Goal: Task Accomplishment & Management: Use online tool/utility

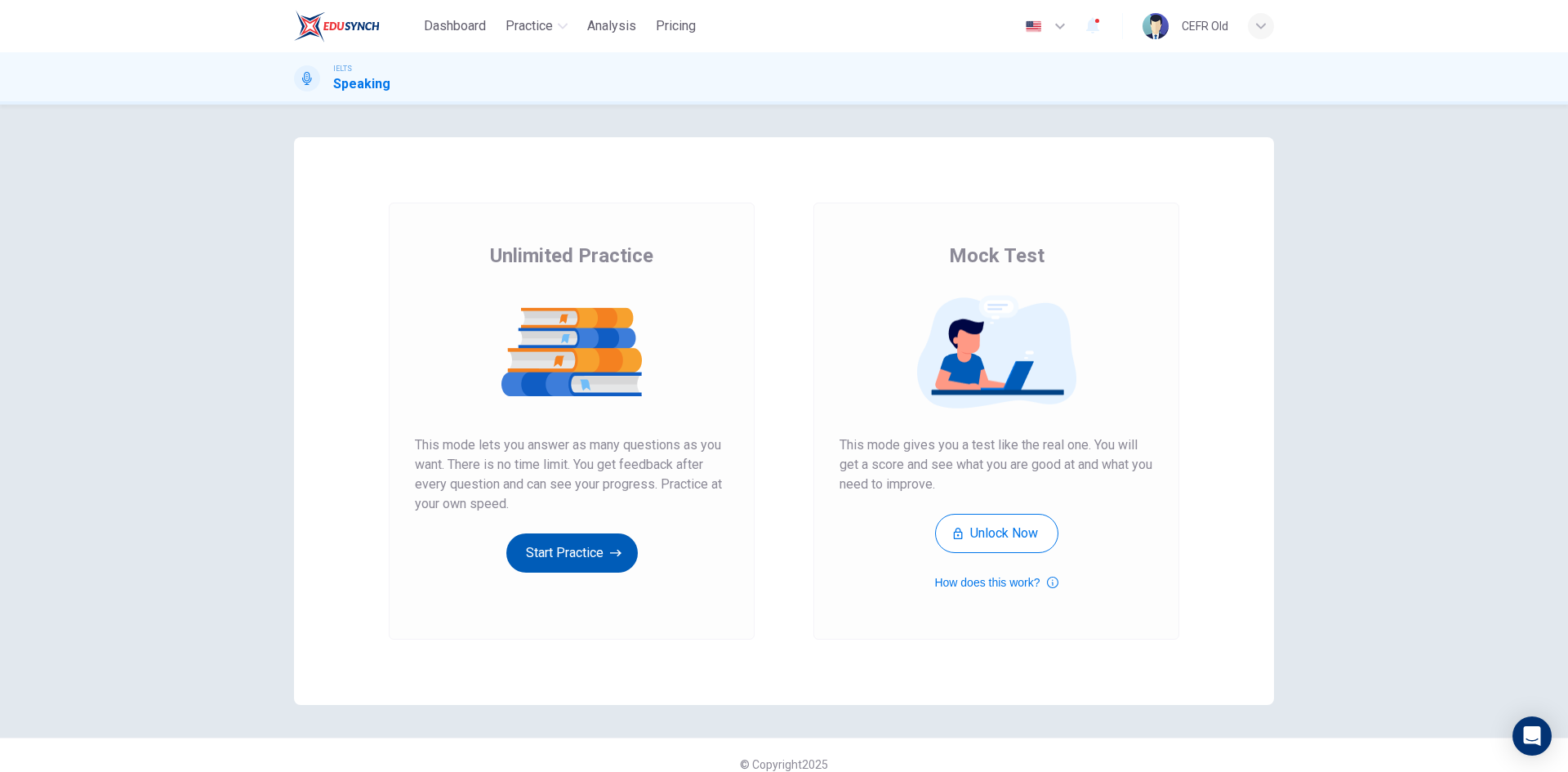
click at [603, 540] on button "Start Practice" at bounding box center [572, 553] width 132 height 39
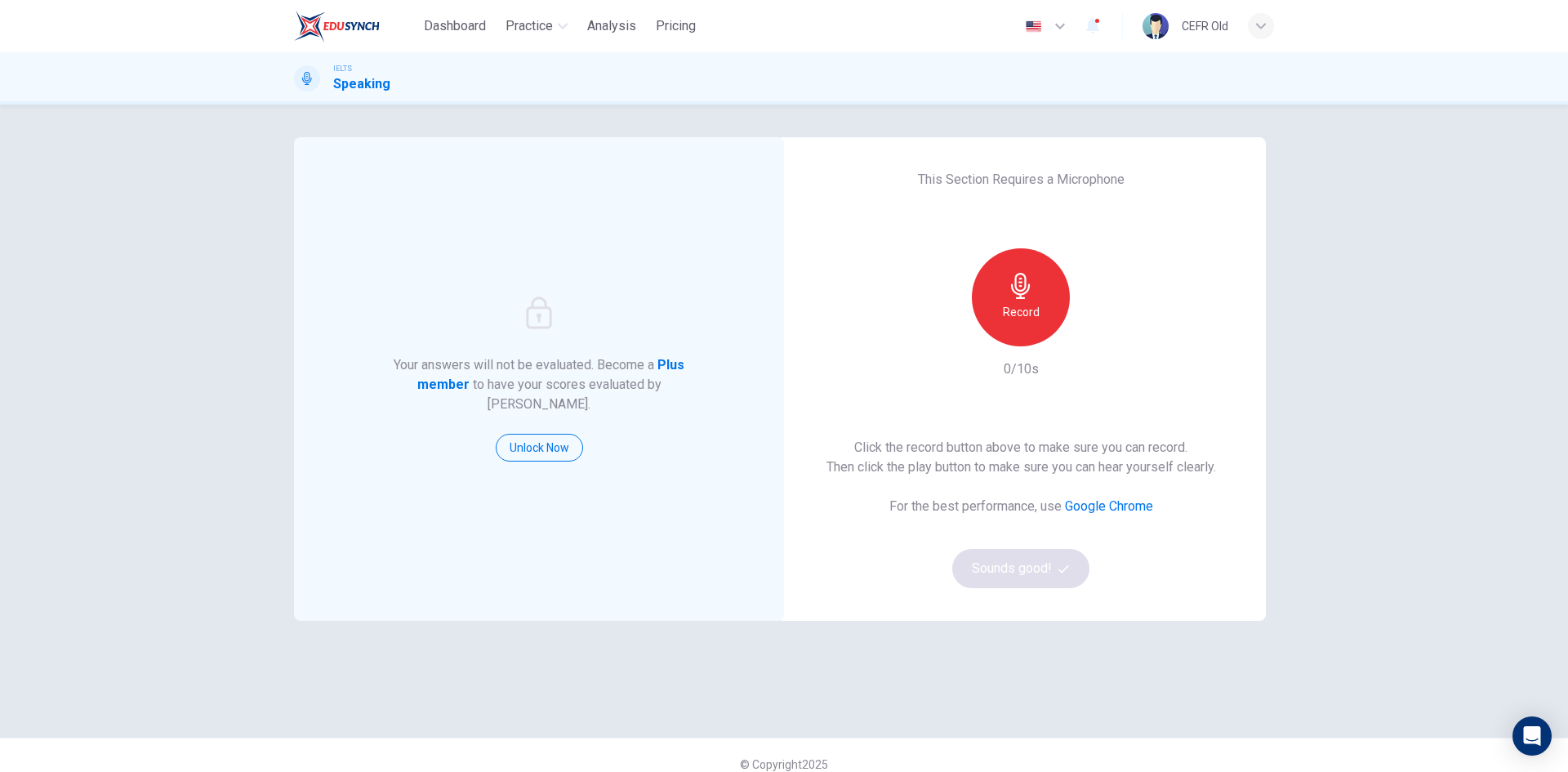
click at [1004, 320] on h6 "Record" at bounding box center [1021, 311] width 36 height 20
click at [1004, 320] on div "Stop" at bounding box center [1021, 297] width 98 height 98
click at [1015, 576] on button "Sounds good!" at bounding box center [1021, 568] width 137 height 39
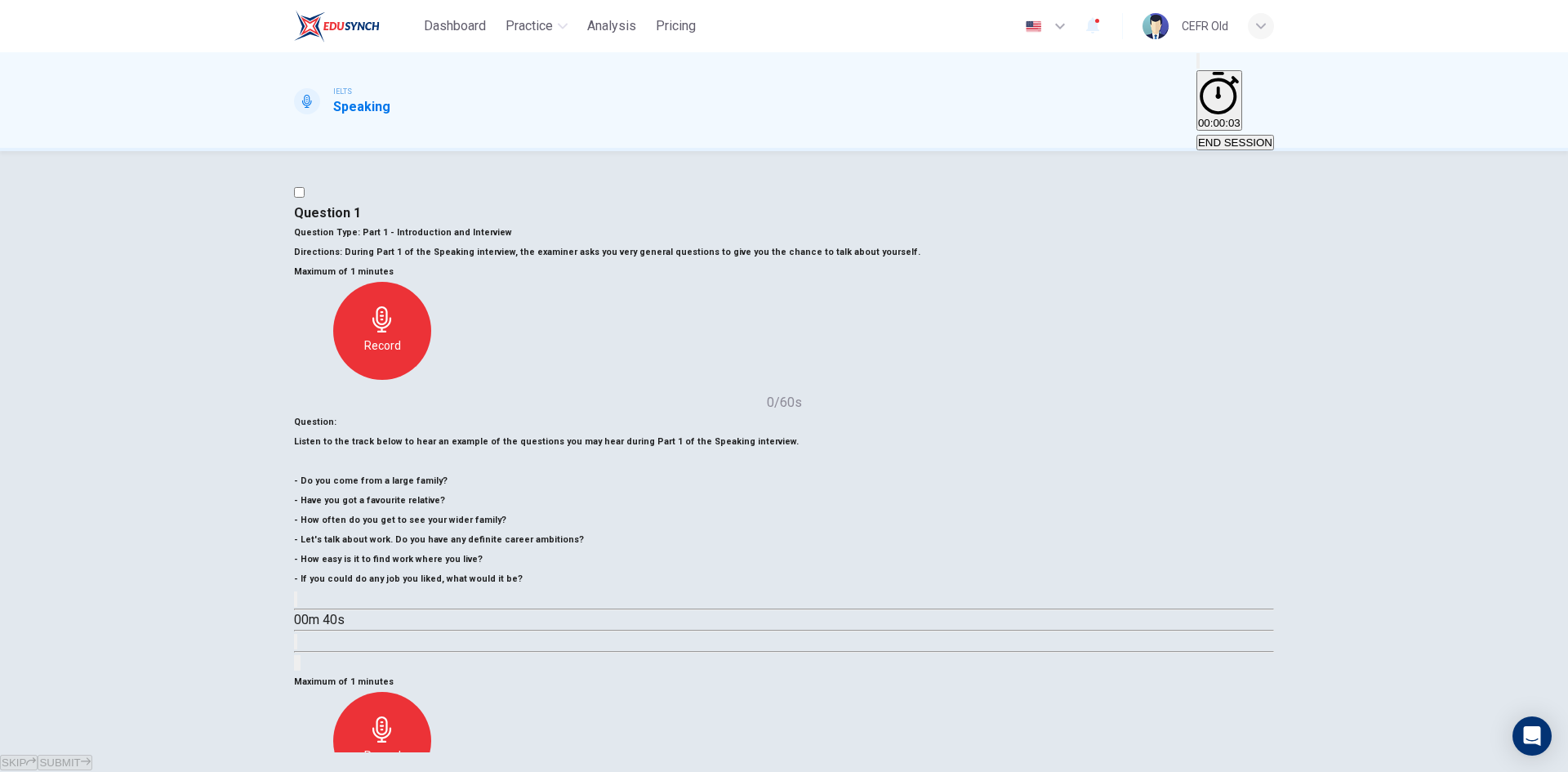
click at [431, 692] on div "Record" at bounding box center [381, 740] width 98 height 98
click at [92, 754] on button "SUBMIT" at bounding box center [65, 762] width 54 height 16
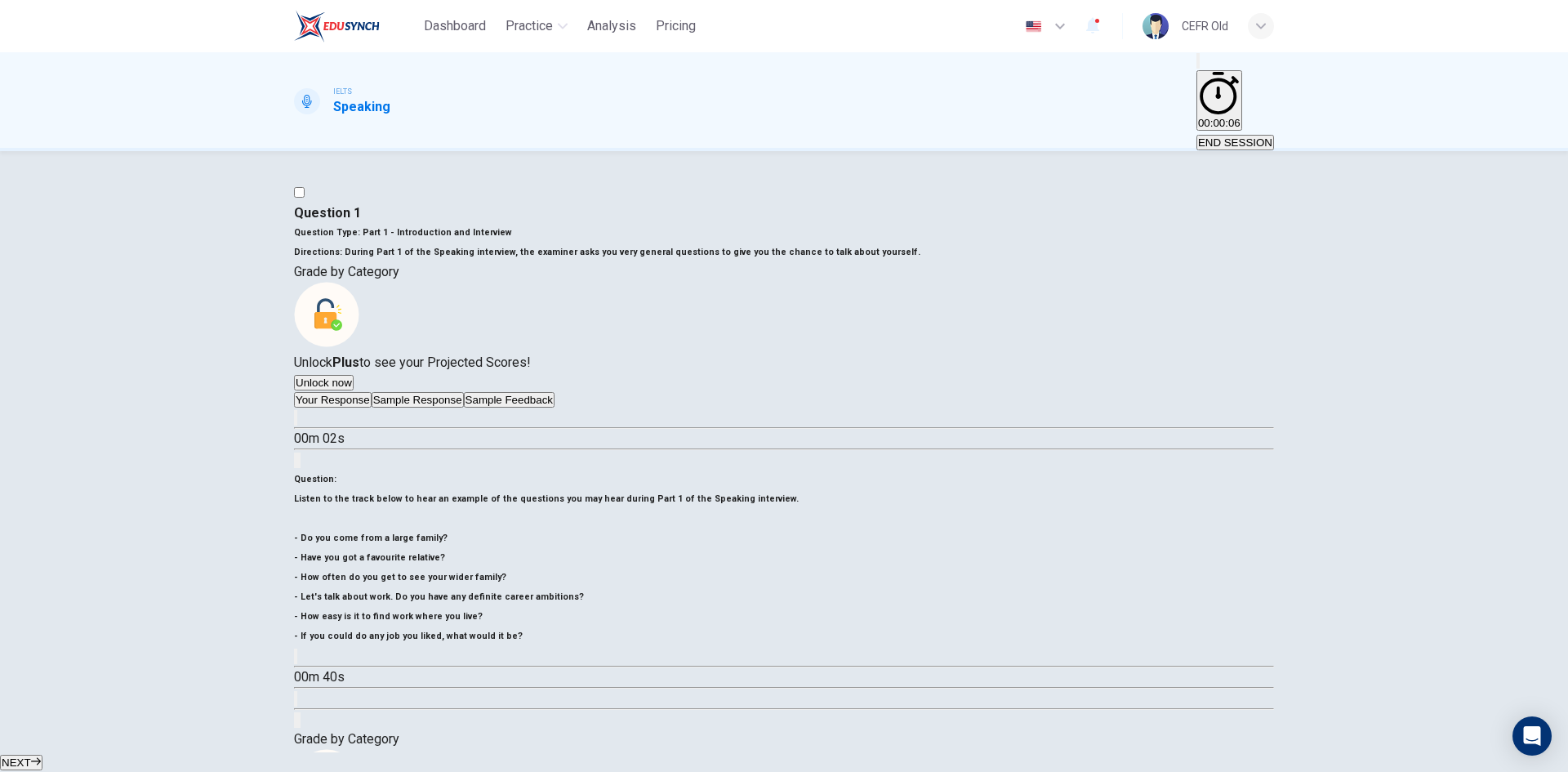
click at [42, 754] on button "NEXT" at bounding box center [21, 762] width 42 height 16
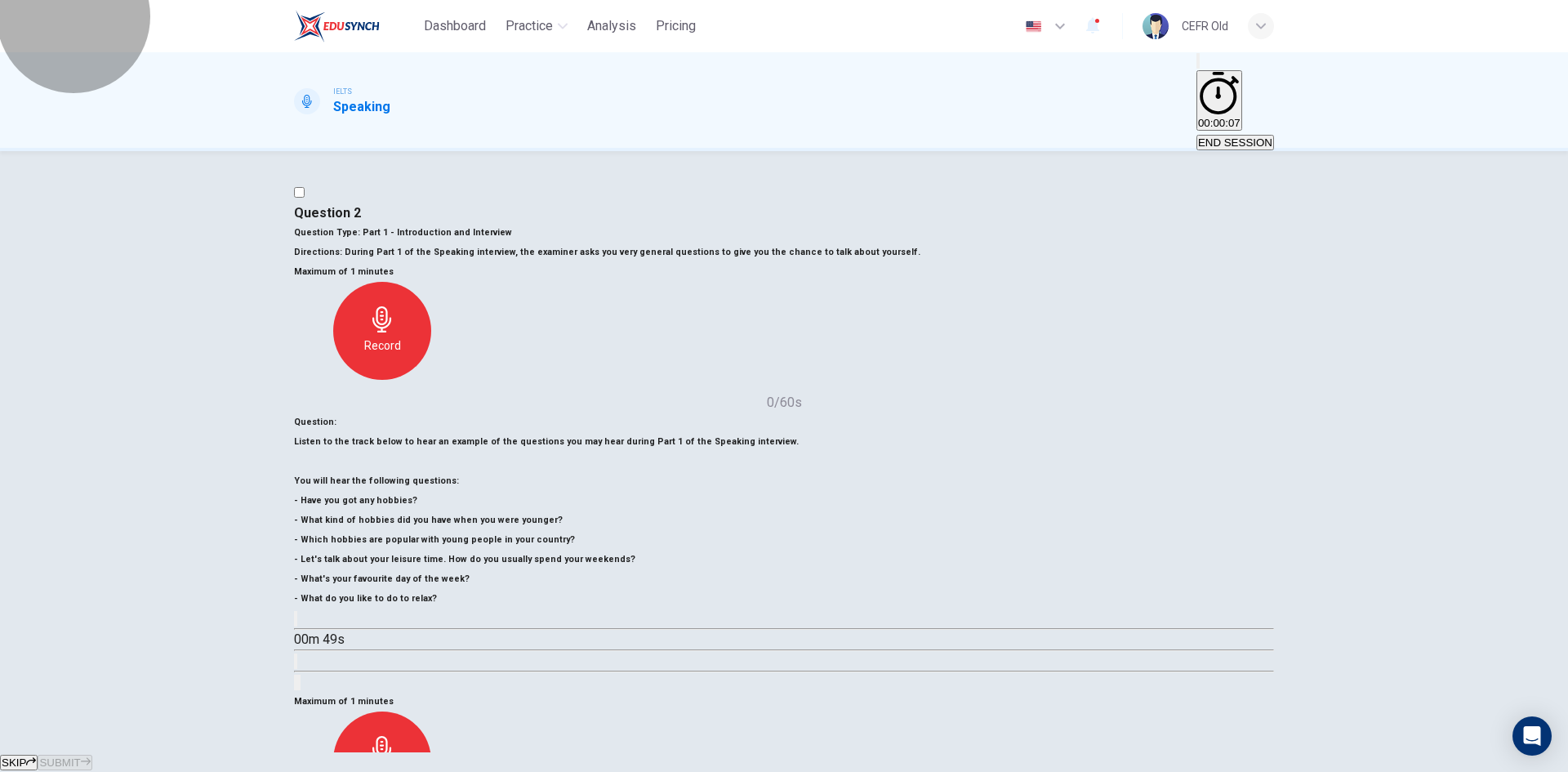
click at [1251, 136] on span "END SESSION" at bounding box center [1236, 142] width 75 height 12
